Goal: Task Accomplishment & Management: Manage account settings

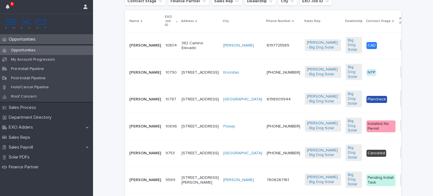
scroll to position [139, 0]
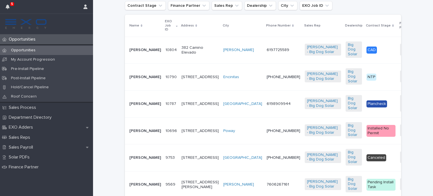
click at [135, 106] on p "[PERSON_NAME]" at bounding box center [145, 104] width 32 height 5
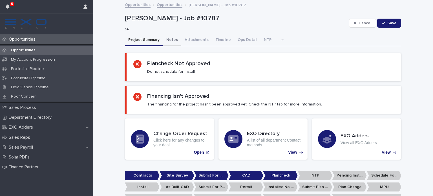
click at [171, 37] on button "Notes" at bounding box center [172, 40] width 18 height 12
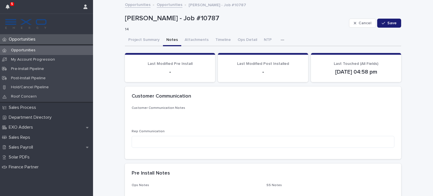
click at [31, 38] on p "Opportunities" at bounding box center [23, 39] width 34 height 5
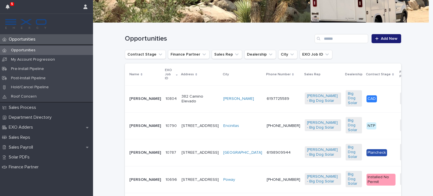
scroll to position [98, 0]
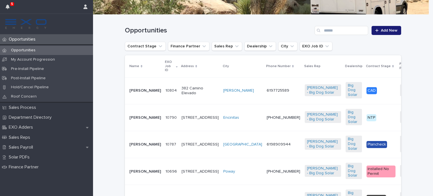
click at [135, 90] on p "[PERSON_NAME]" at bounding box center [145, 90] width 32 height 5
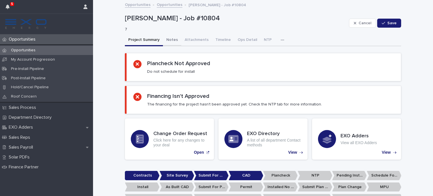
click at [171, 37] on button "Notes" at bounding box center [172, 40] width 18 height 12
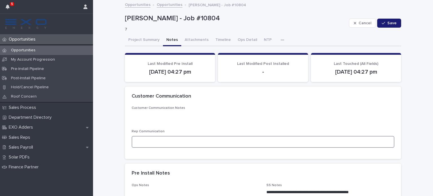
click at [152, 139] on textarea at bounding box center [263, 142] width 263 height 12
type textarea "*"
